Goal: Task Accomplishment & Management: Use online tool/utility

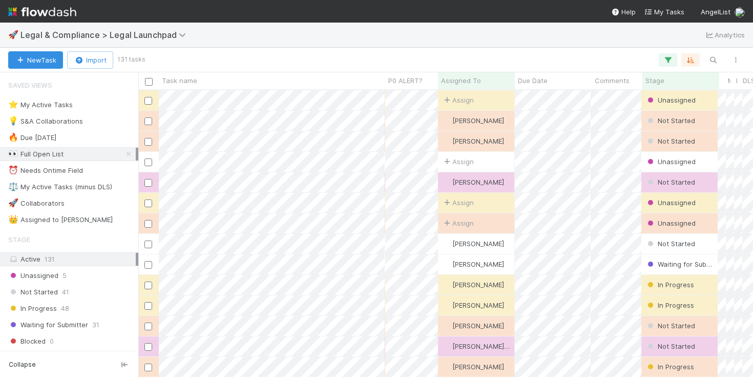
scroll to position [279, 607]
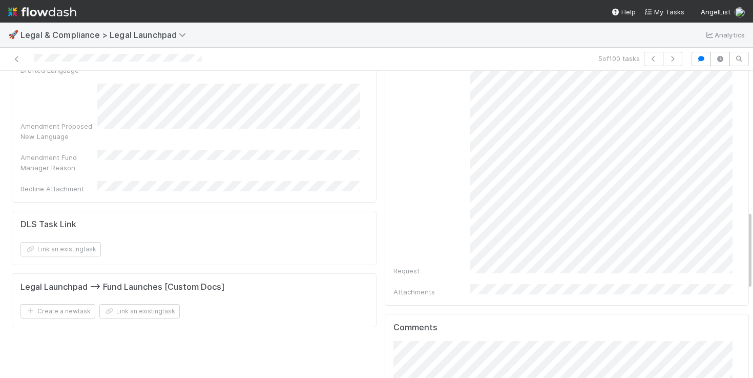
scroll to position [881, 0]
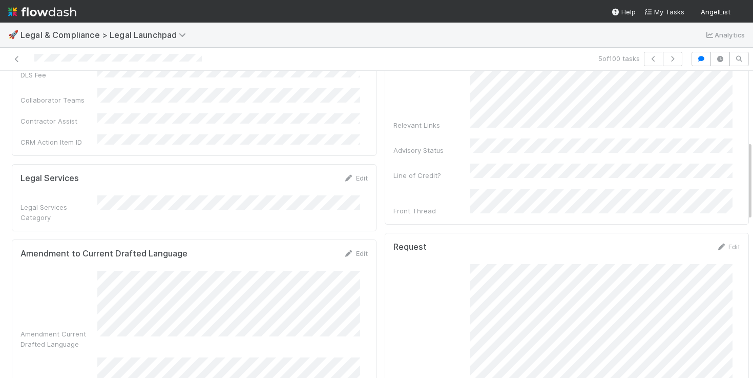
scroll to position [271, 0]
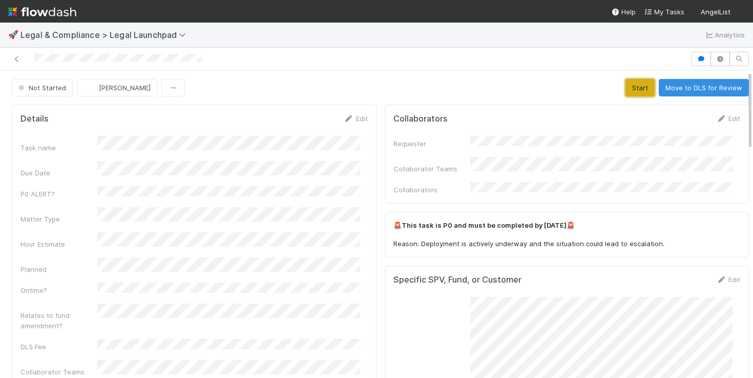
click at [626, 84] on button "Start" at bounding box center [640, 87] width 29 height 17
